Goal: Understand process/instructions: Learn how to perform a task or action

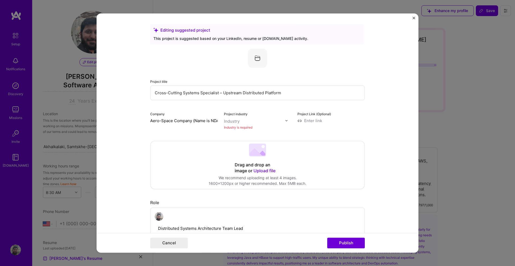
select select "US"
select select "Right Now"
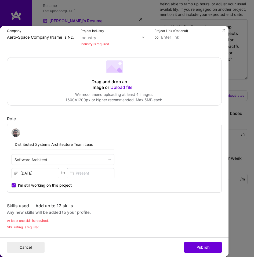
scroll to position [95, 0]
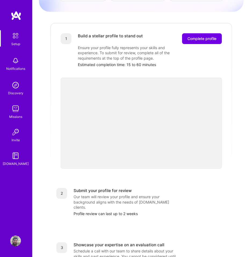
scroll to position [64, 0]
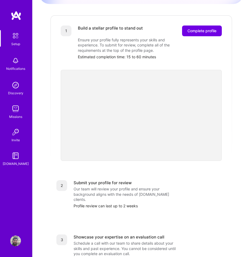
click at [15, 159] on img at bounding box center [15, 155] width 11 height 11
